Goal: Task Accomplishment & Management: Manage account settings

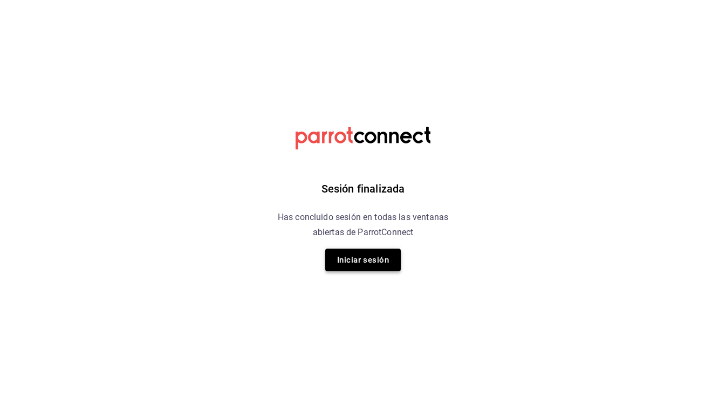
click at [377, 254] on button "Iniciar sesión" at bounding box center [363, 260] width 76 height 23
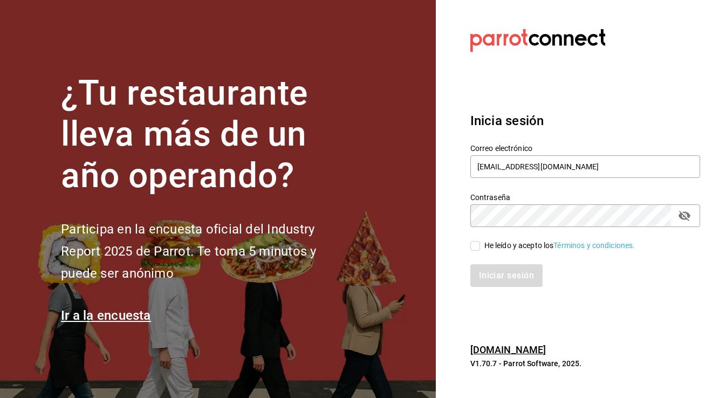
click at [477, 245] on input "He leído y acepto los Términos y condiciones." at bounding box center [476, 246] width 10 height 10
checkbox input "true"
click at [486, 269] on button "Iniciar sesión" at bounding box center [507, 275] width 73 height 23
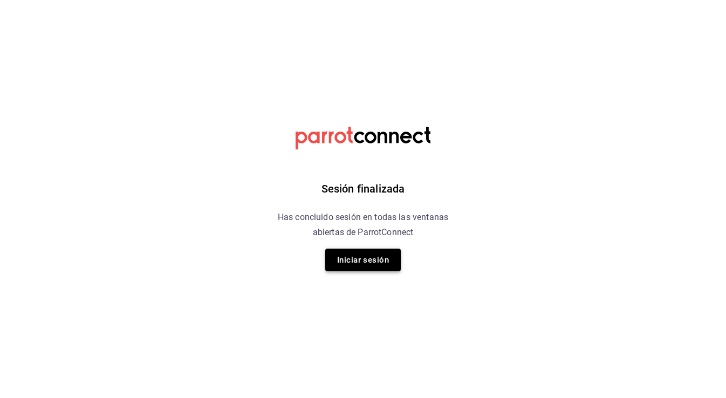
click at [375, 250] on button "Iniciar sesión" at bounding box center [363, 260] width 76 height 23
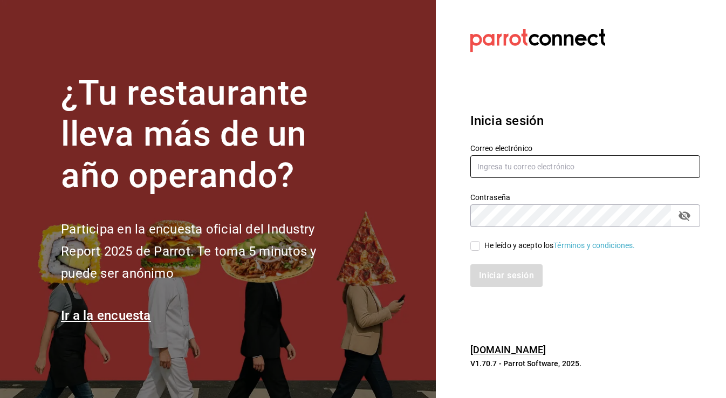
type input "anapauabramo99@gmail.com"
click at [481, 247] on span "He leído y acepto los Términos y condiciones." at bounding box center [557, 245] width 155 height 11
click at [480, 247] on input "He leído y acepto los Términos y condiciones." at bounding box center [476, 246] width 10 height 10
checkbox input "true"
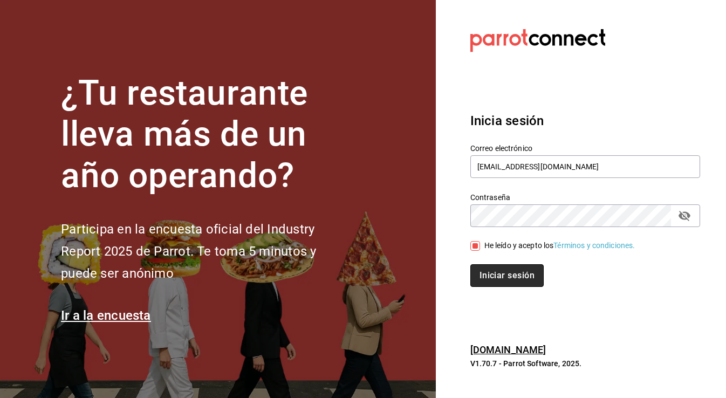
click at [497, 287] on button "Iniciar sesión" at bounding box center [507, 275] width 73 height 23
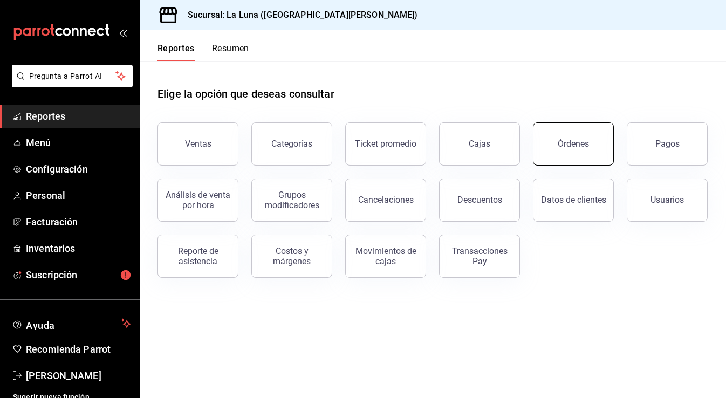
click at [552, 146] on button "Órdenes" at bounding box center [573, 144] width 81 height 43
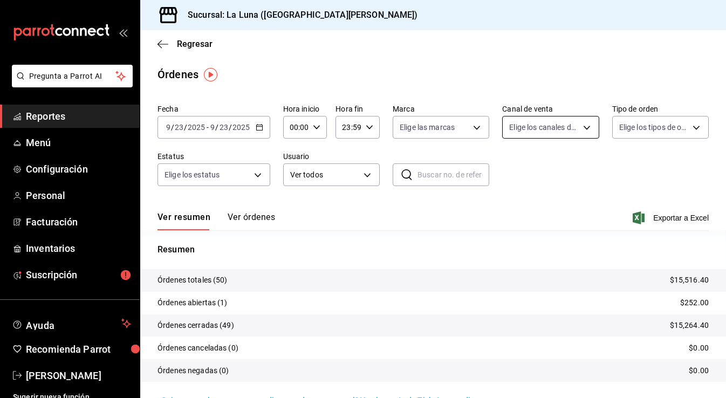
click at [553, 122] on body "Pregunta a Parrot AI Reportes Menú Configuración Personal Facturación Inventari…" at bounding box center [363, 199] width 726 height 398
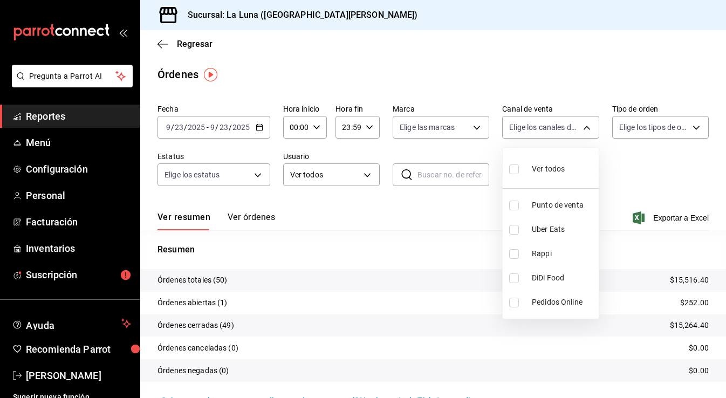
click at [513, 207] on input "checkbox" at bounding box center [514, 206] width 10 height 10
checkbox input "true"
type input "PARROT"
click at [390, 217] on div at bounding box center [363, 199] width 726 height 398
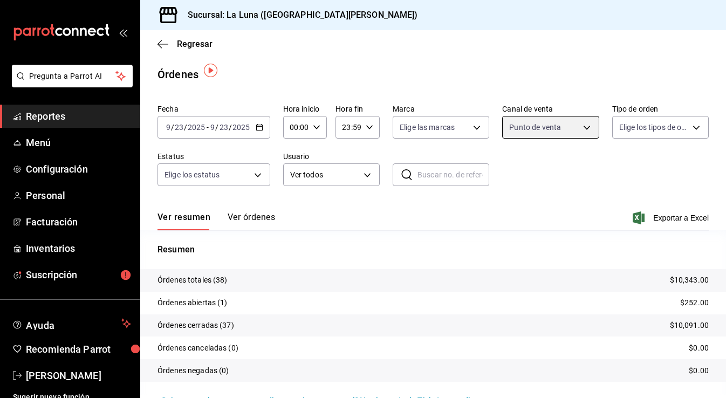
scroll to position [25, 0]
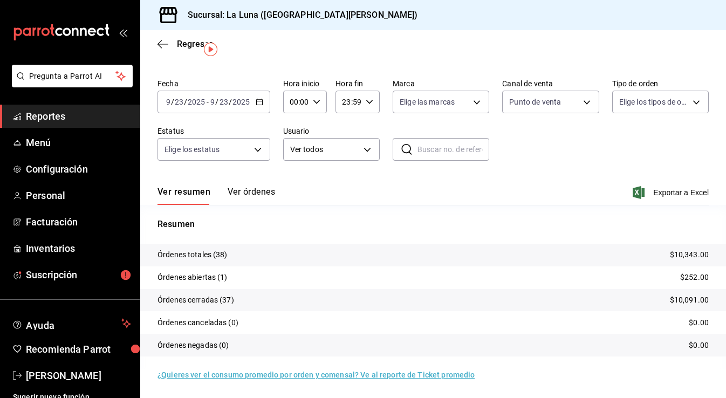
click at [223, 276] on p "Órdenes abiertas (1)" at bounding box center [193, 277] width 70 height 11
drag, startPoint x: 215, startPoint y: 277, endPoint x: 268, endPoint y: 277, distance: 52.4
click at [268, 277] on tr "Órdenes abiertas (1) $252.00" at bounding box center [433, 278] width 586 height 23
